Goal: Check status: Check status

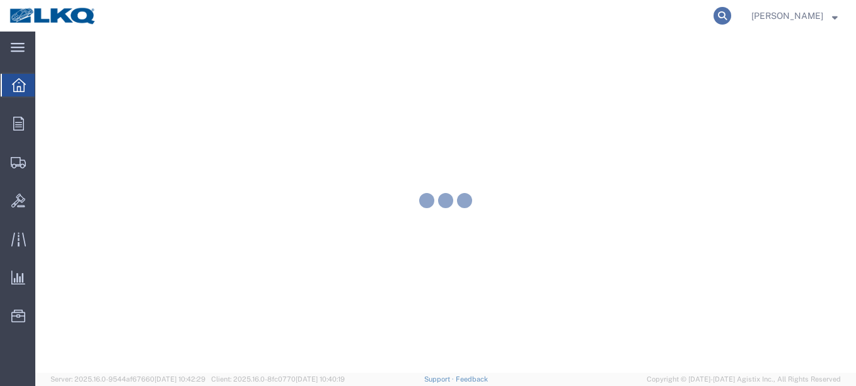
click at [713, 14] on icon at bounding box center [722, 16] width 18 height 18
click at [651, 15] on input "search" at bounding box center [521, 16] width 383 height 30
paste input "56315674"
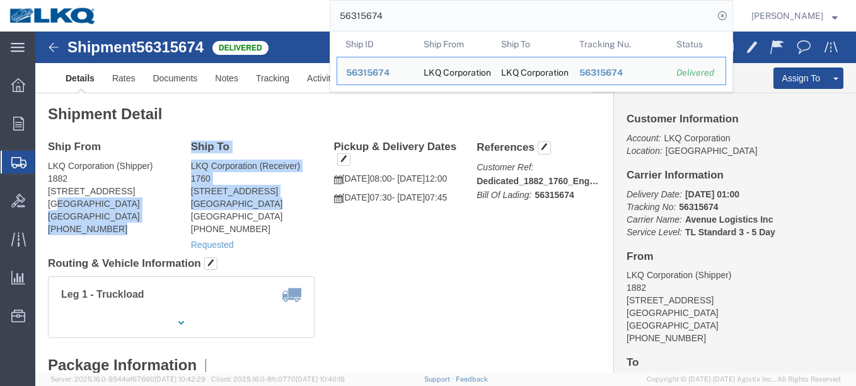
drag, startPoint x: 21, startPoint y: 175, endPoint x: 227, endPoint y: 178, distance: 206.1
click div "Ship From LKQ Corporation (Shipper) 1882 [STREET_ADDRESS] [PHONE_NUMBER] Ship T…"
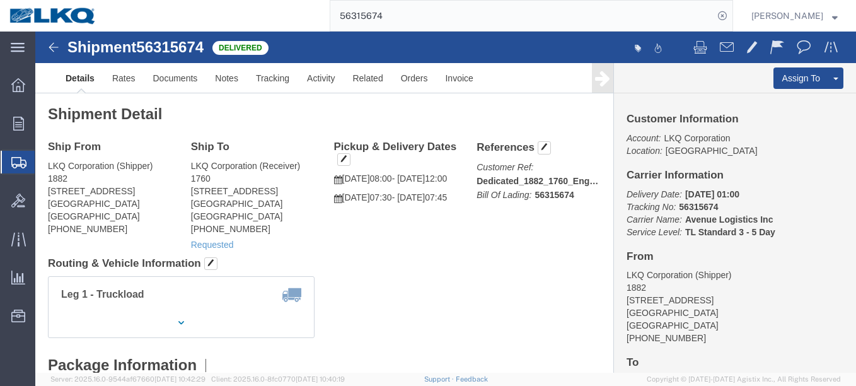
click div "Ship From LKQ Corporation (Shipper) 1882 [STREET_ADDRESS] [PHONE_NUMBER] Ship T…"
drag, startPoint x: 95, startPoint y: 54, endPoint x: 99, endPoint y: 60, distance: 7.7
click link "Rates"
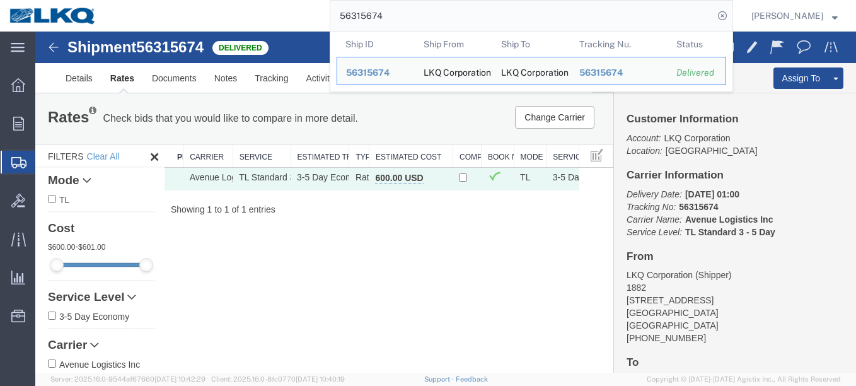
click at [587, 30] on input "56315674" at bounding box center [521, 16] width 383 height 30
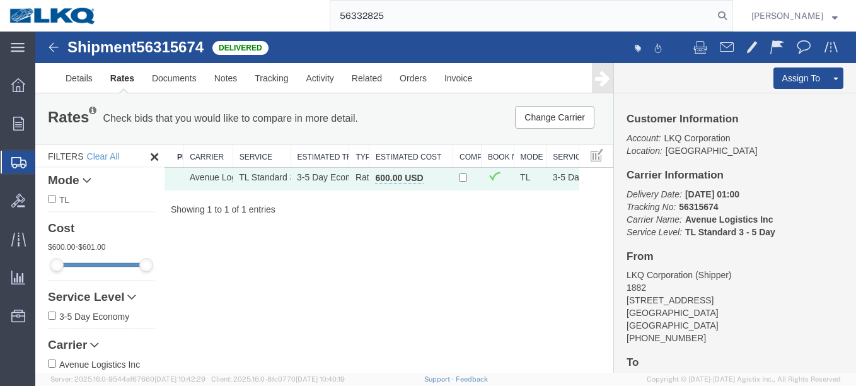
type input "56332825"
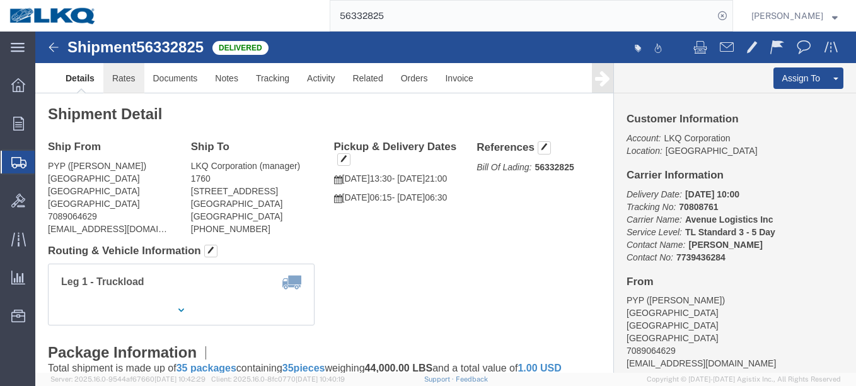
click link "Rates"
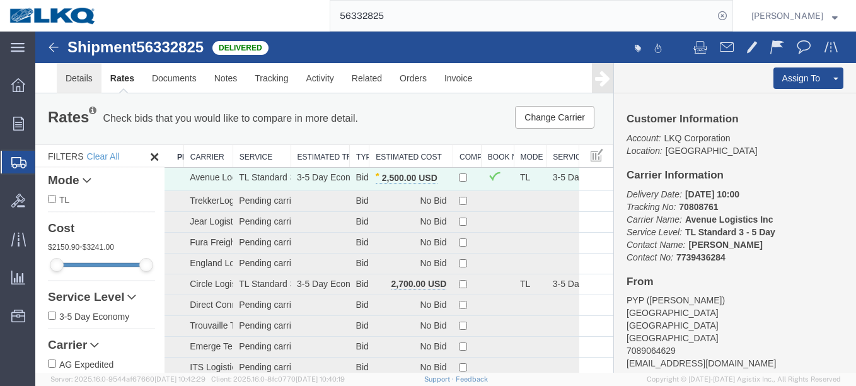
click at [73, 76] on link "Details" at bounding box center [79, 78] width 45 height 30
